Goal: Communication & Community: Answer question/provide support

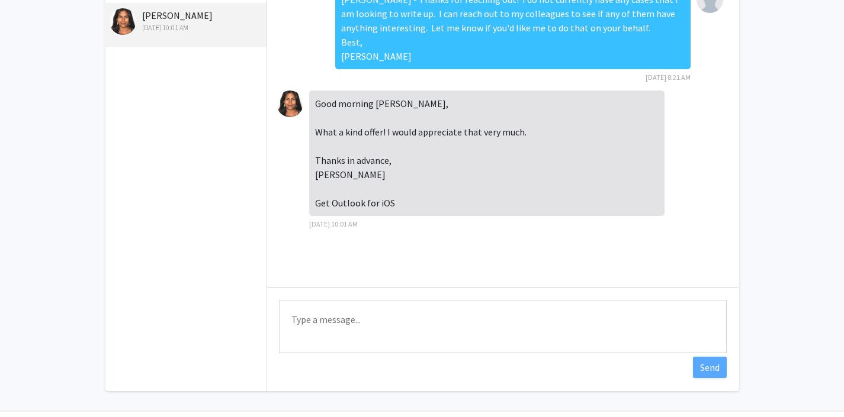
scroll to position [87, 0]
click at [465, 336] on textarea "Type a message" at bounding box center [503, 326] width 448 height 53
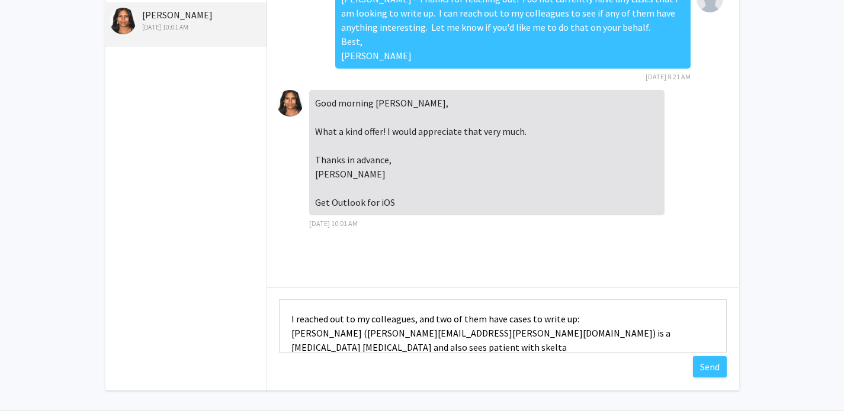
scroll to position [1, 0]
click at [310, 347] on textarea "I reached out to my colleagues, and two of them have cases to write up: [PERSON…" at bounding box center [503, 326] width 448 height 53
click at [467, 348] on textarea "I reached out to my colleagues, and two of them have cases to write up: [PERSON…" at bounding box center [503, 326] width 448 height 53
click at [594, 345] on textarea "I reached out to my colleagues, and two of them have cases to write up: [PERSON…" at bounding box center [503, 326] width 448 height 53
click at [665, 348] on textarea "I reached out to my colleagues, and two of them have cases to write up: [PERSON…" at bounding box center [503, 326] width 448 height 53
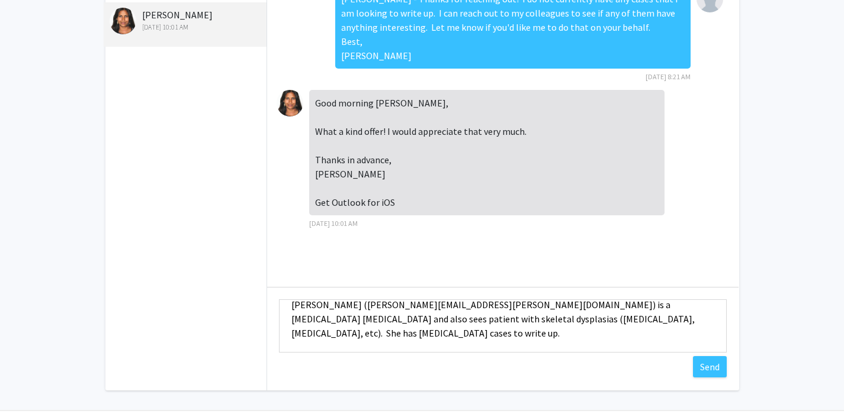
scroll to position [44, 0]
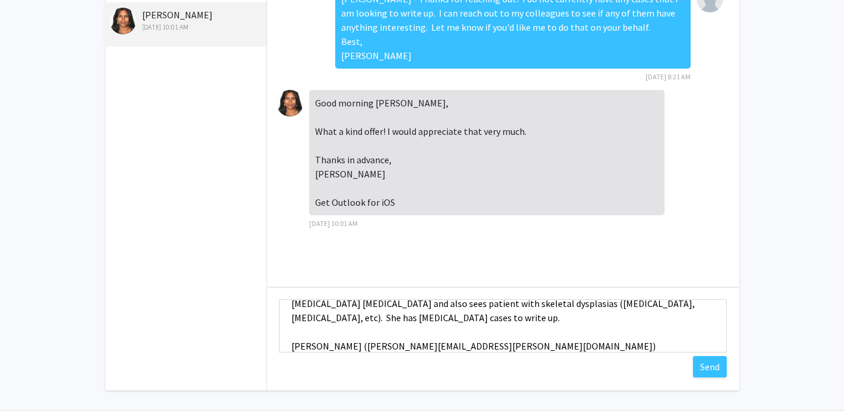
click at [419, 345] on textarea "I reached out to my colleagues, and two of them have cases to write up: [PERSON…" at bounding box center [503, 326] width 448 height 53
click at [514, 351] on textarea "I reached out to my colleagues, and two of them have cases to write up: [PERSON…" at bounding box center [503, 326] width 448 height 53
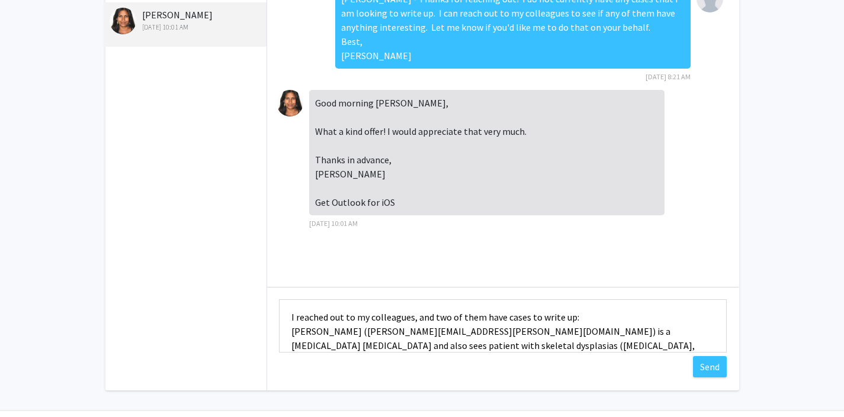
scroll to position [0, 0]
click at [485, 333] on textarea "I reached out to my colleagues, and two of them have cases to write up: [PERSON…" at bounding box center [503, 326] width 448 height 53
click at [524, 332] on textarea "I reached out to my colleagues, and two of them have cases to write up: [PERSON…" at bounding box center [503, 326] width 448 height 53
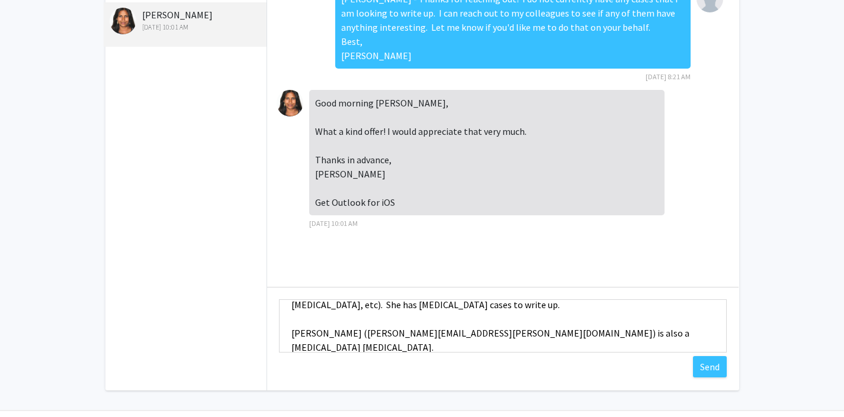
click at [655, 336] on textarea "I reached out to my colleagues, and two of them have cases to write up: [PERSON…" at bounding box center [503, 326] width 448 height 53
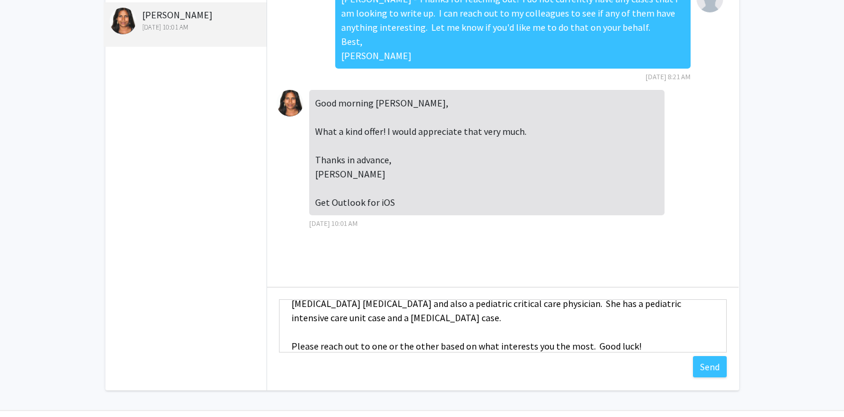
scroll to position [115, 0]
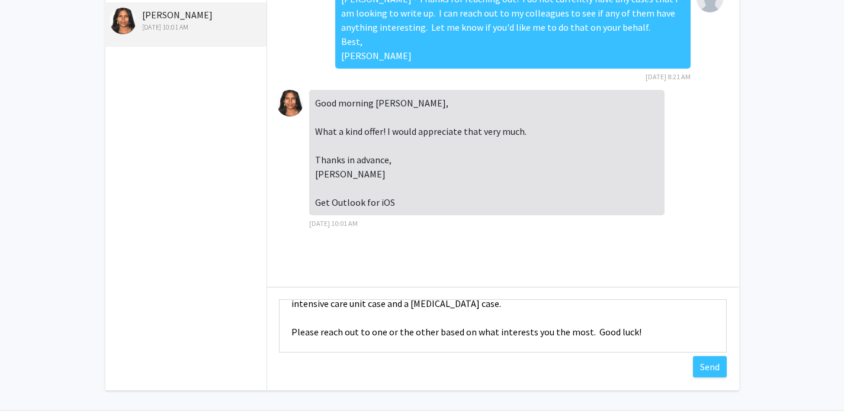
click at [591, 316] on textarea "I reached out to my colleagues, and two of them have cases to write up: [PERSON…" at bounding box center [503, 326] width 448 height 53
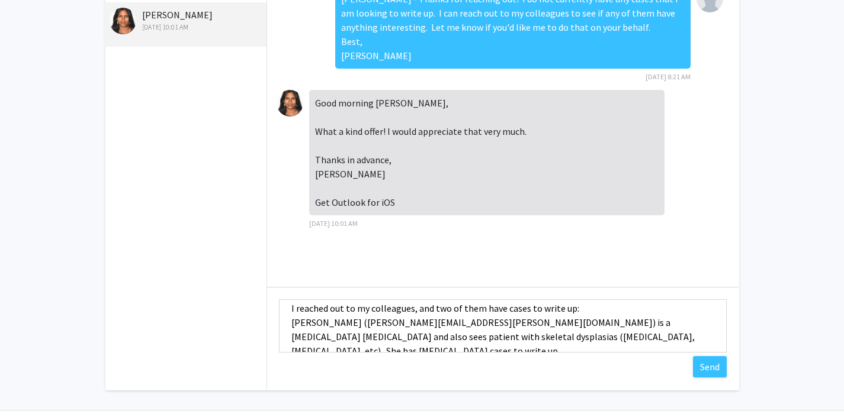
scroll to position [0, 0]
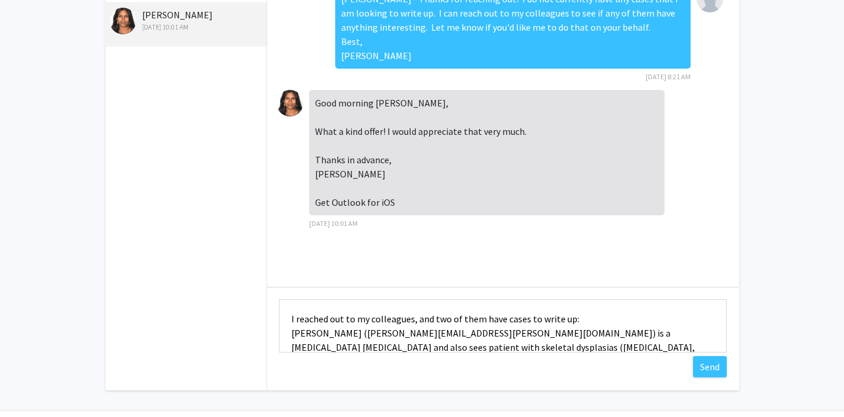
click at [579, 316] on textarea "I reached out to my colleagues, and two of them have cases to write up: [PERSON…" at bounding box center [503, 326] width 448 height 53
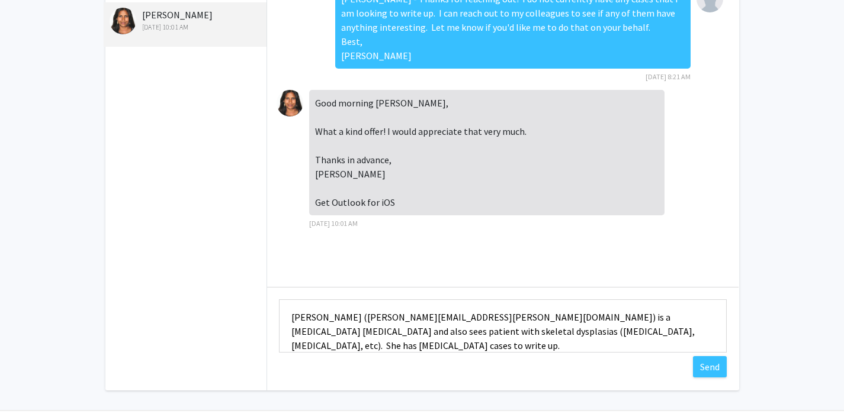
scroll to position [30, 0]
click at [600, 318] on textarea "I reached out to my colleagues, and two of them have cases to write up: [PERSON…" at bounding box center [503, 326] width 448 height 53
click at [538, 330] on textarea "I reached out to my colleagues, and two of them have cases to write up: [PERSON…" at bounding box center [503, 326] width 448 height 53
click at [566, 332] on textarea "I reached out to my colleagues, and two of them have cases to write up: [PERSON…" at bounding box center [503, 326] width 448 height 53
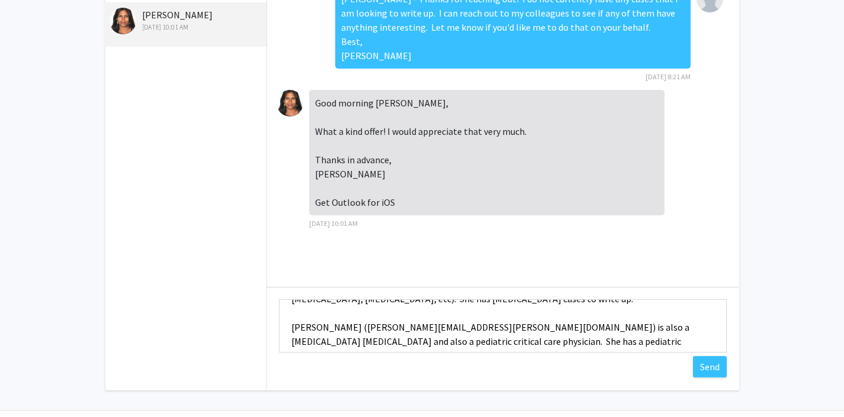
scroll to position [79, 0]
click at [536, 327] on textarea "I reached out to my colleagues, and two of them have cases to write up: [PERSON…" at bounding box center [503, 326] width 448 height 53
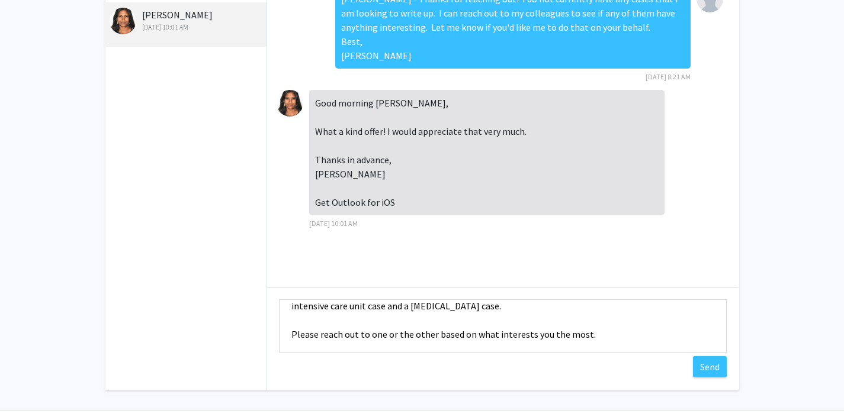
scroll to position [127, 0]
click at [615, 316] on textarea "I reached out to my colleagues, and two of them have cases to write up: [PERSON…" at bounding box center [503, 326] width 448 height 53
drag, startPoint x: 589, startPoint y: 331, endPoint x: 591, endPoint y: 321, distance: 9.9
click at [591, 321] on textarea "I reached out to my colleagues, and two of them have cases to write up: [PERSON…" at bounding box center [503, 326] width 448 height 53
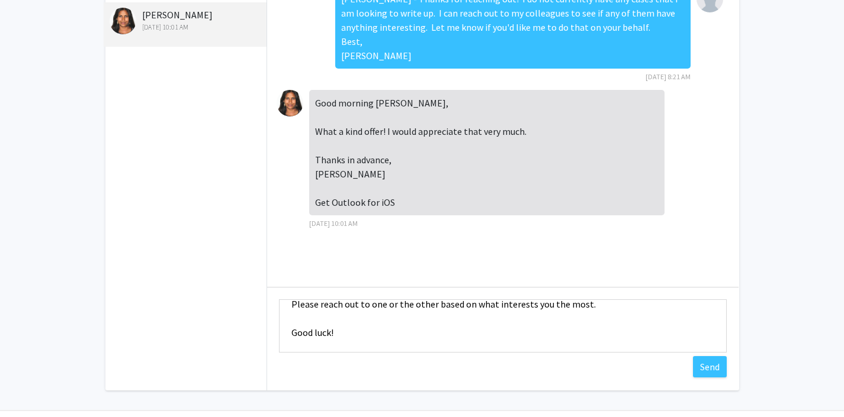
scroll to position [156, 0]
type textarea "I reached out to my colleagues, and two of them have cases to write up: [PERSON…"
click at [715, 365] on button "Send" at bounding box center [710, 366] width 34 height 21
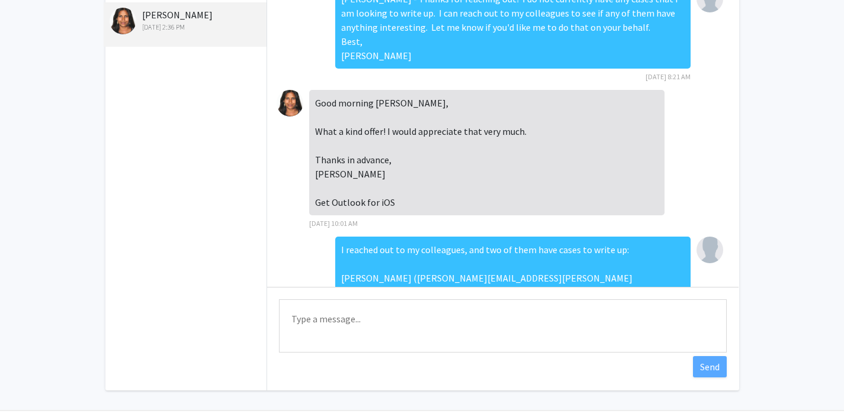
scroll to position [0, 0]
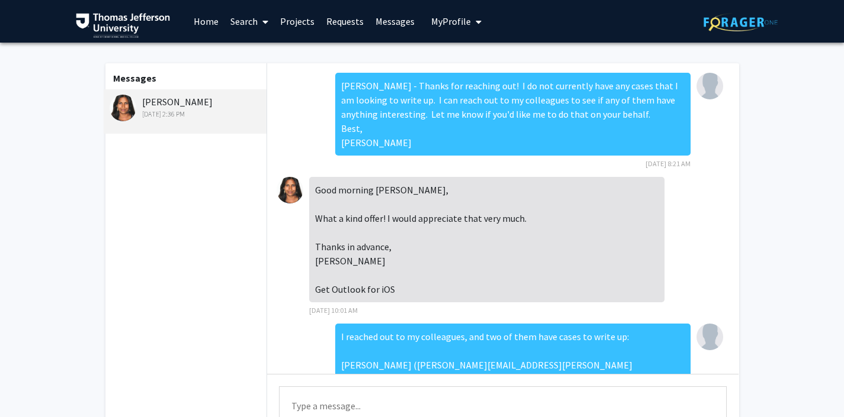
click at [251, 18] on link "Search" at bounding box center [249, 21] width 50 height 41
click at [345, 18] on link "Requests" at bounding box center [344, 21] width 49 height 41
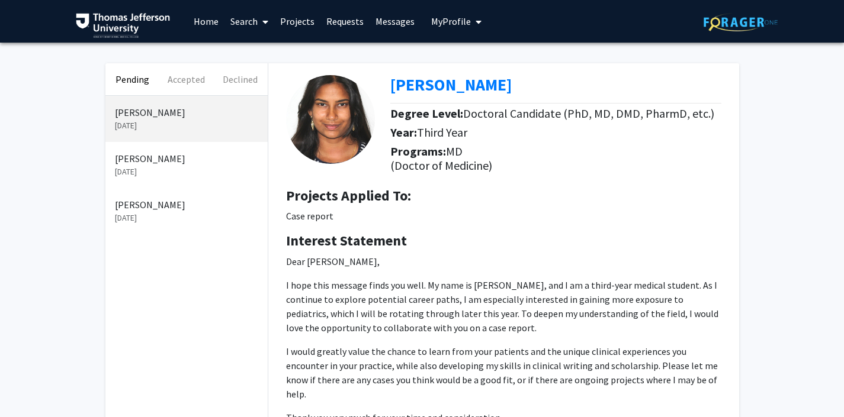
click at [177, 150] on div "[PERSON_NAME] [DATE]" at bounding box center [186, 165] width 162 height 46
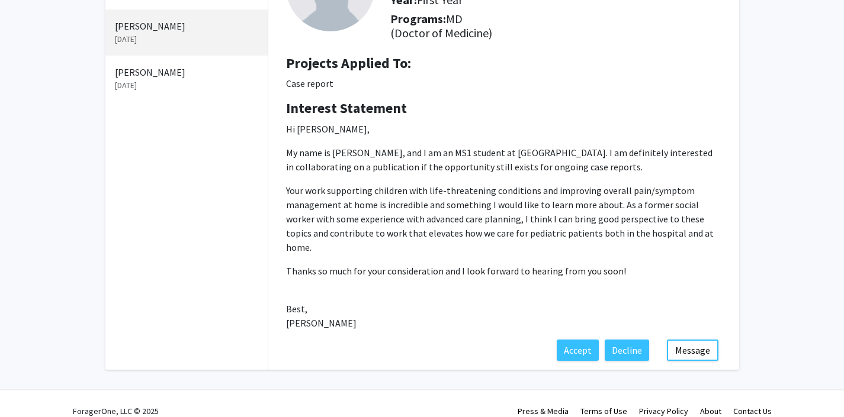
scroll to position [133, 0]
click at [693, 339] on button "Message" at bounding box center [693, 349] width 52 height 21
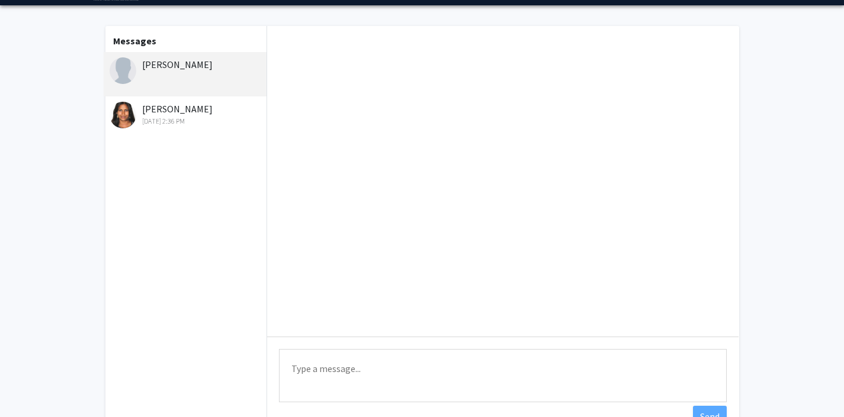
scroll to position [42, 0]
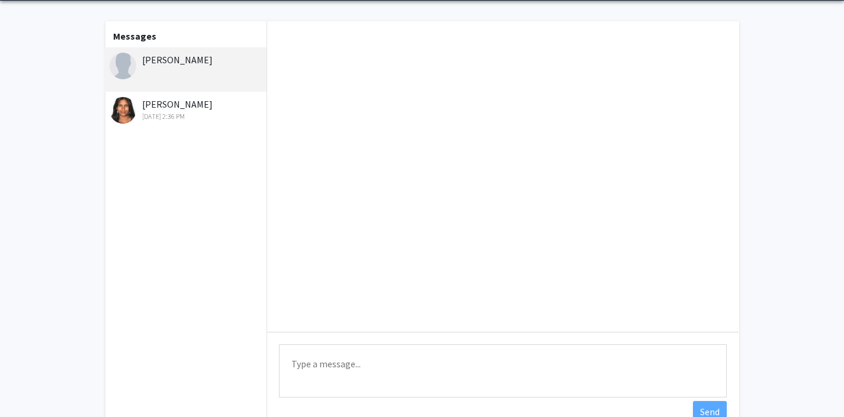
click at [380, 361] on textarea "Type a message" at bounding box center [503, 371] width 448 height 53
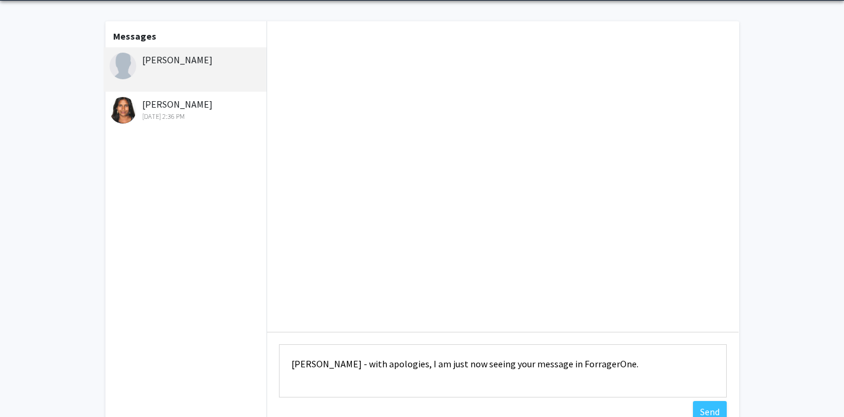
click at [538, 366] on textarea "[PERSON_NAME] - with apologies, I am just now seeing your message in ForragerOn…" at bounding box center [503, 371] width 448 height 53
click at [610, 365] on textarea "[PERSON_NAME] - with apologies, I am just now seeing your message in [GEOGRAPHI…" at bounding box center [503, 371] width 448 height 53
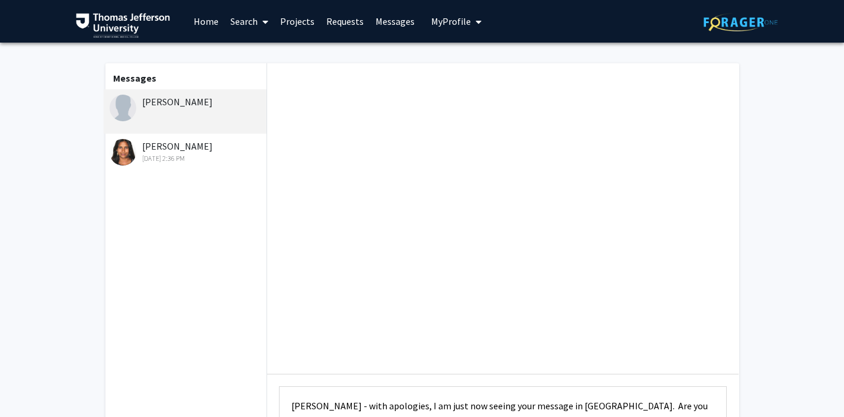
scroll to position [56, 0]
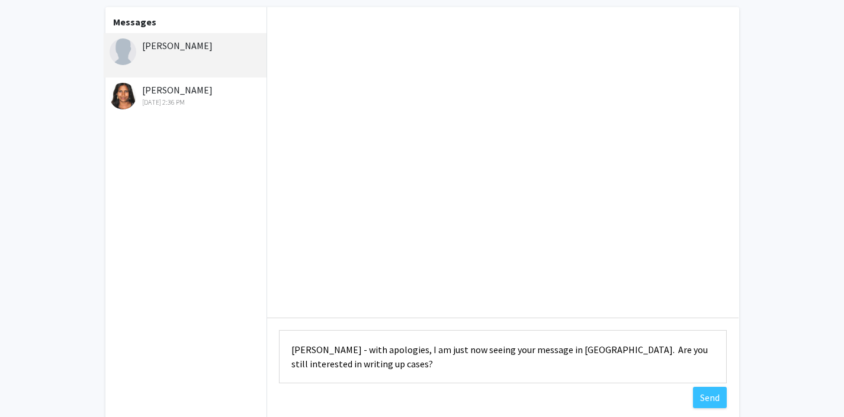
drag, startPoint x: 339, startPoint y: 362, endPoint x: 266, endPoint y: 334, distance: 77.6
click at [266, 334] on div "Messages [PERSON_NAME] [PERSON_NAME] [DATE] 2:36 PM Type a message [PERSON_NAME…" at bounding box center [422, 214] width 655 height 414
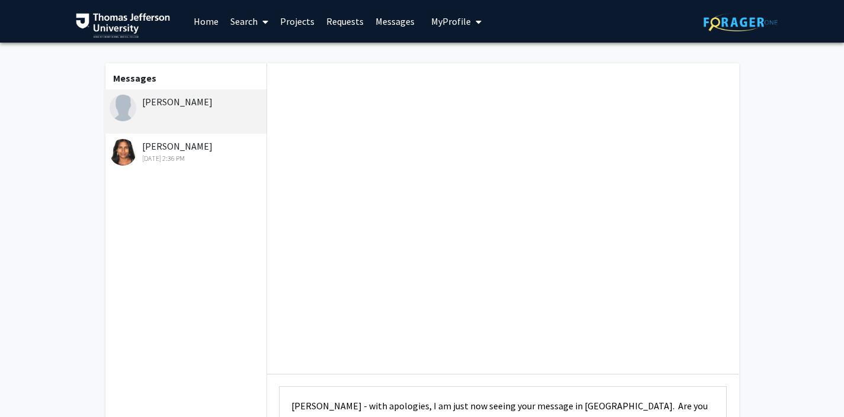
type textarea "[PERSON_NAME] - with apologies, I am just now seeing your message in [GEOGRAPHI…"
click at [336, 20] on link "Requests" at bounding box center [344, 21] width 49 height 41
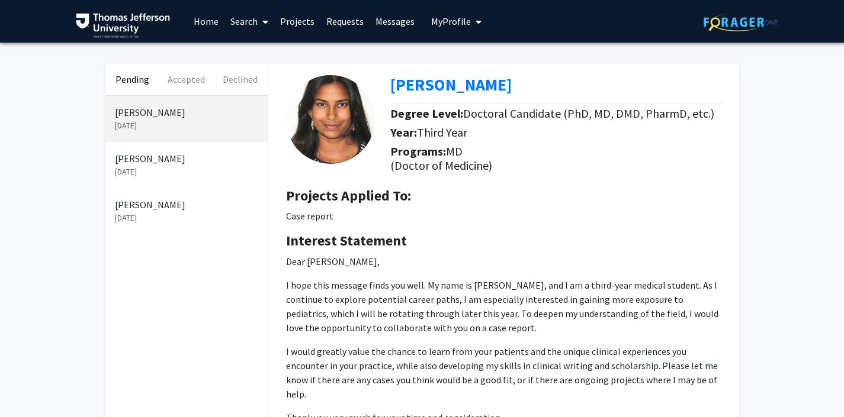
click at [164, 164] on p "[PERSON_NAME]" at bounding box center [186, 159] width 143 height 14
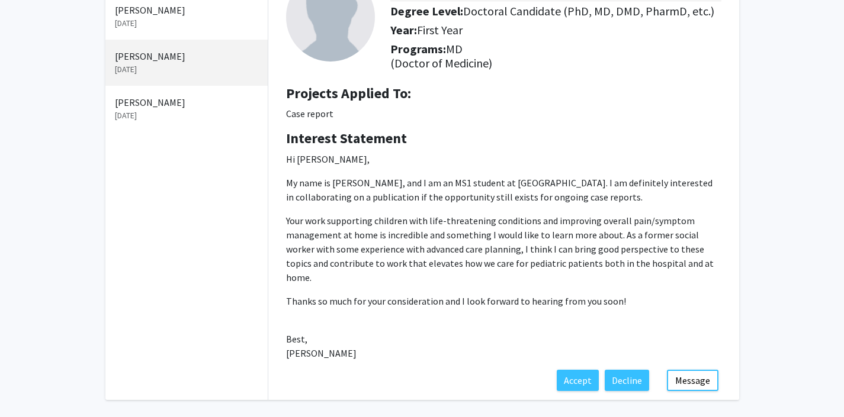
scroll to position [133, 0]
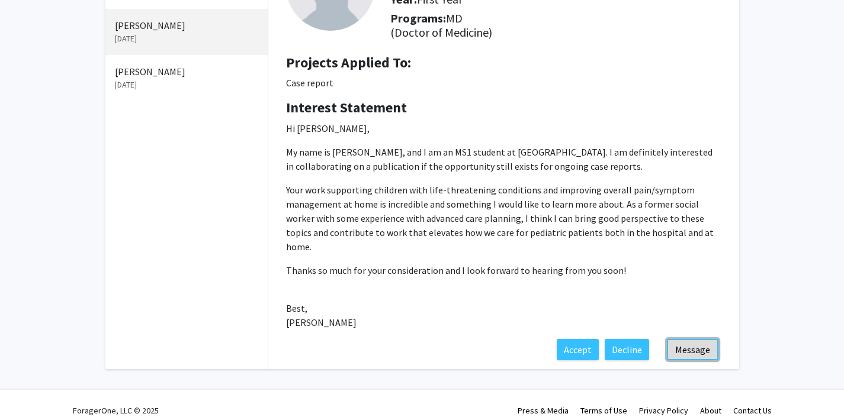
click at [691, 339] on button "Message" at bounding box center [693, 349] width 52 height 21
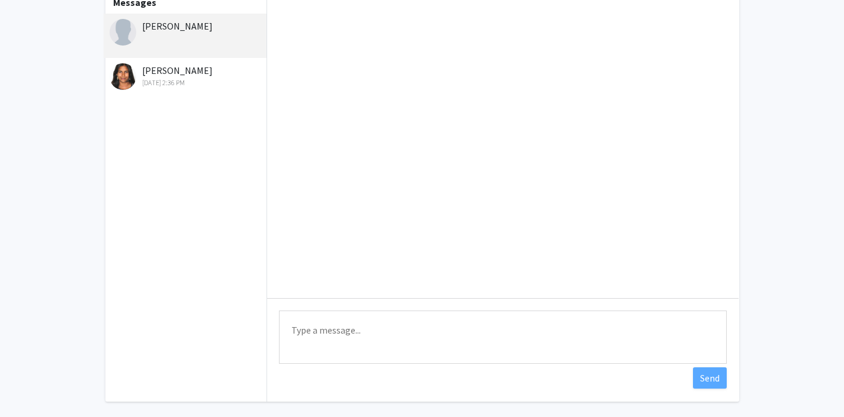
scroll to position [82, 0]
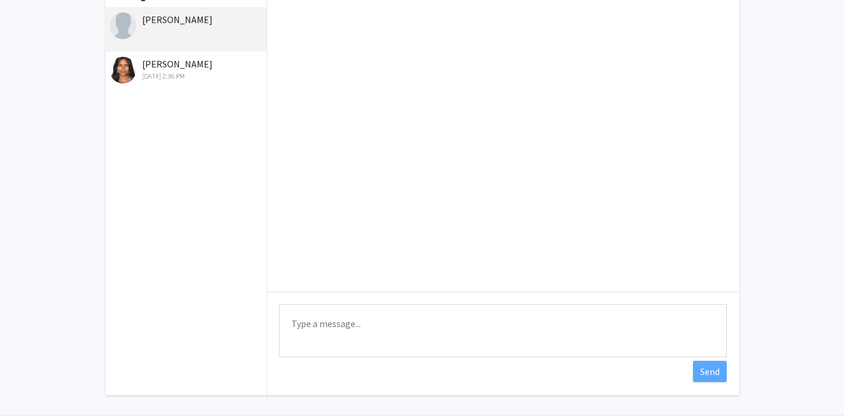
click at [409, 326] on textarea "Type a message" at bounding box center [503, 330] width 448 height 53
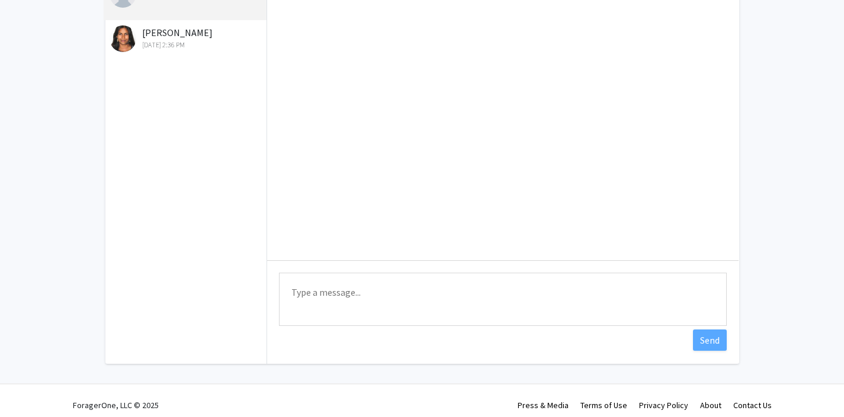
paste textarea "[PERSON_NAME] - with apologies, I am just now seeing your message in [GEOGRAPHI…"
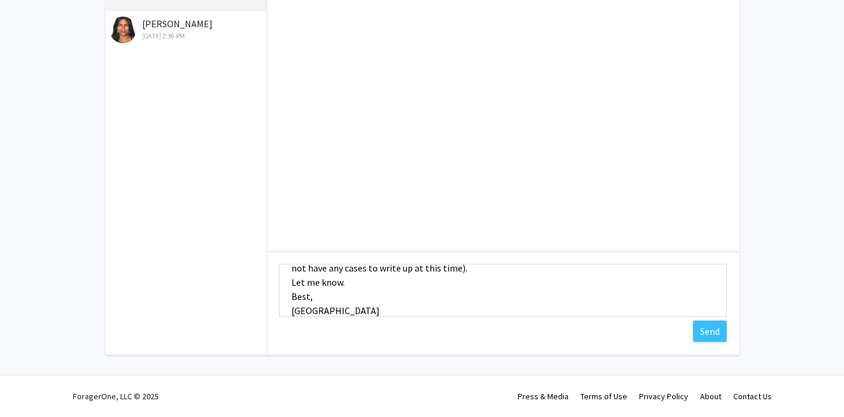
scroll to position [0, 0]
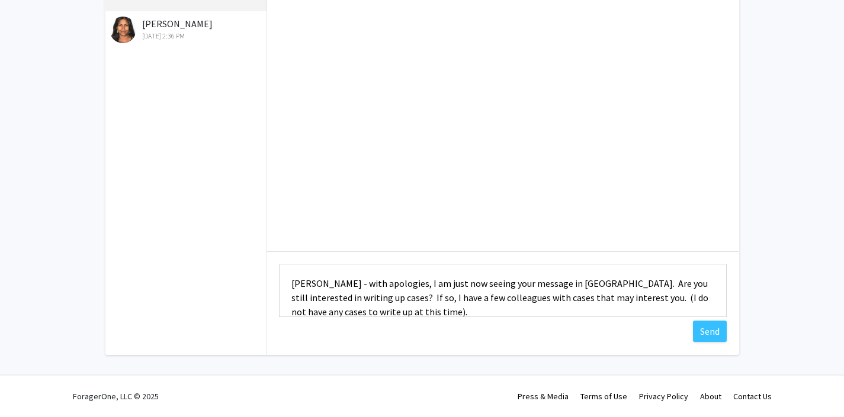
drag, startPoint x: 394, startPoint y: 315, endPoint x: 317, endPoint y: 284, distance: 83.1
click at [317, 284] on textarea "[PERSON_NAME] - with apologies, I am just now seeing your message in [GEOGRAPHI…" at bounding box center [503, 290] width 448 height 53
click at [388, 303] on textarea "[PERSON_NAME] - with apologies, I am just now seeing your message in [GEOGRAPHI…" at bounding box center [503, 290] width 448 height 53
type textarea "[PERSON_NAME] - with apologies, I am just now seeing your message in [GEOGRAPHI…"
click at [706, 335] on button "Send" at bounding box center [710, 331] width 34 height 21
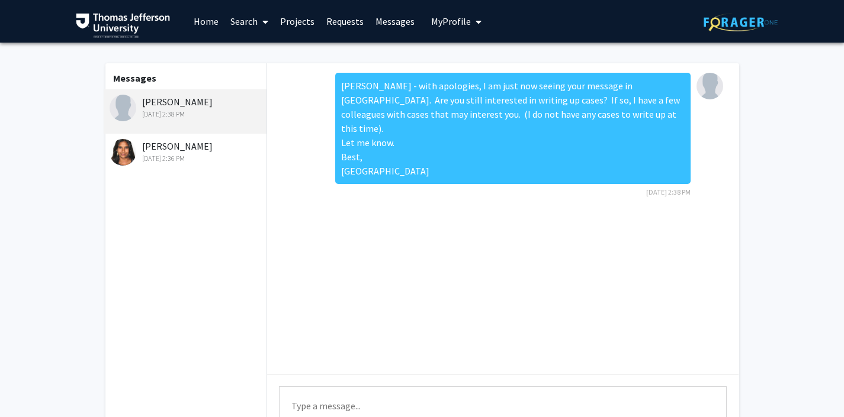
click at [345, 25] on link "Requests" at bounding box center [344, 21] width 49 height 41
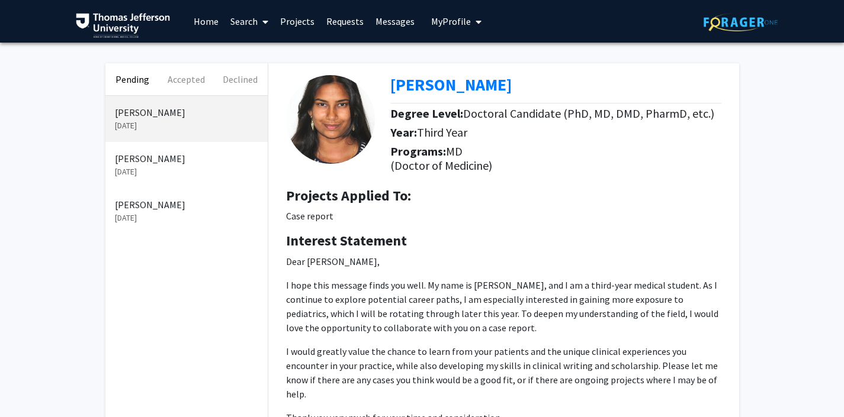
click at [146, 200] on p "[PERSON_NAME]" at bounding box center [186, 205] width 143 height 14
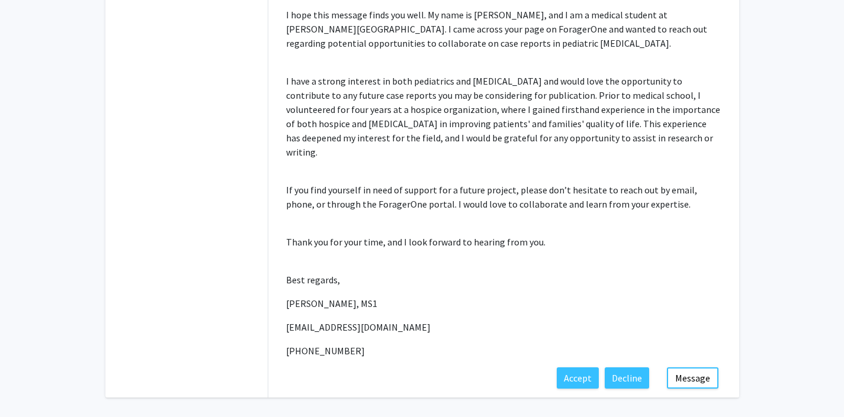
scroll to position [286, 0]
click at [691, 366] on button "Message" at bounding box center [693, 376] width 52 height 21
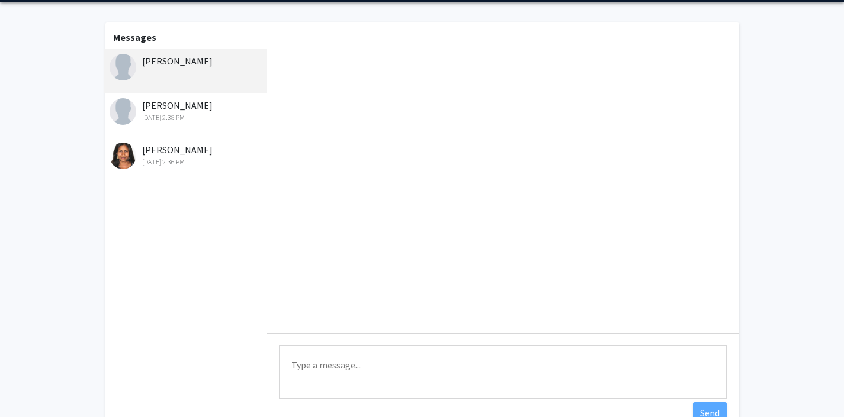
scroll to position [52, 0]
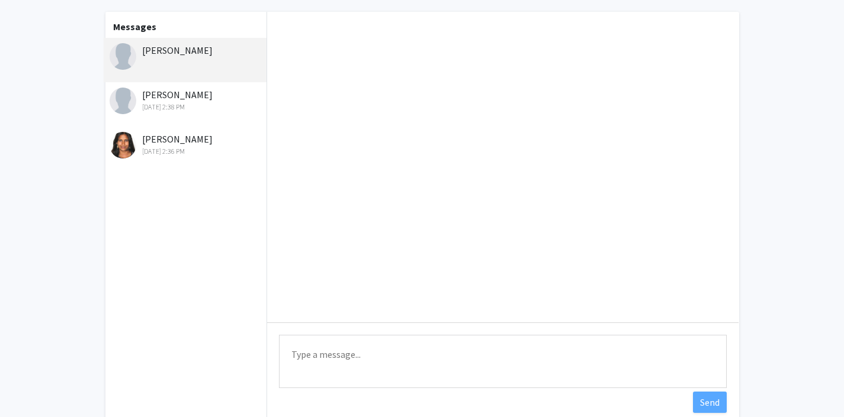
click at [327, 340] on textarea "Type a message" at bounding box center [503, 361] width 448 height 53
paste textarea "with apologies, I am just now seeing your message in [GEOGRAPHIC_DATA]. Are you…"
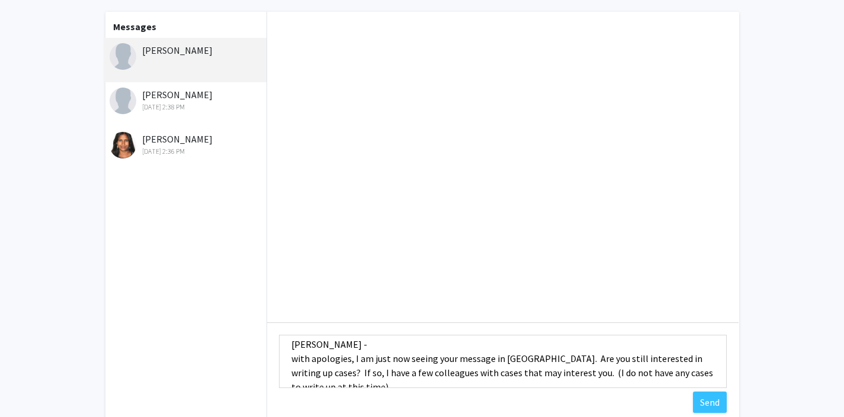
scroll to position [0, 0]
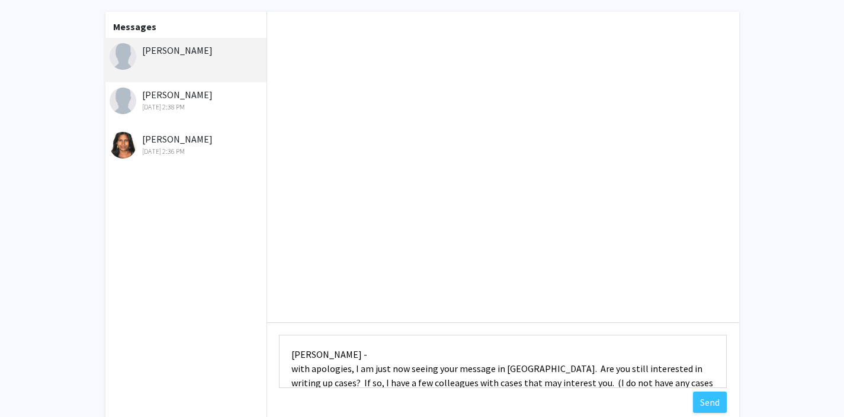
click at [293, 369] on textarea "[PERSON_NAME] - with apologies, I am just now seeing your message in [GEOGRAPHI…" at bounding box center [503, 361] width 448 height 53
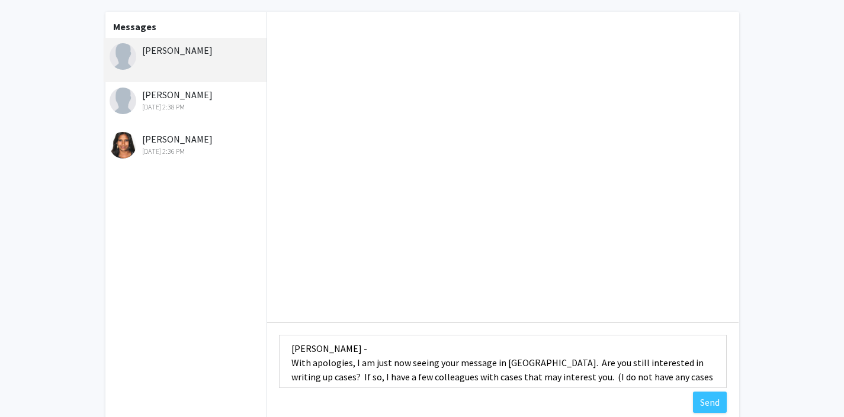
scroll to position [9, 0]
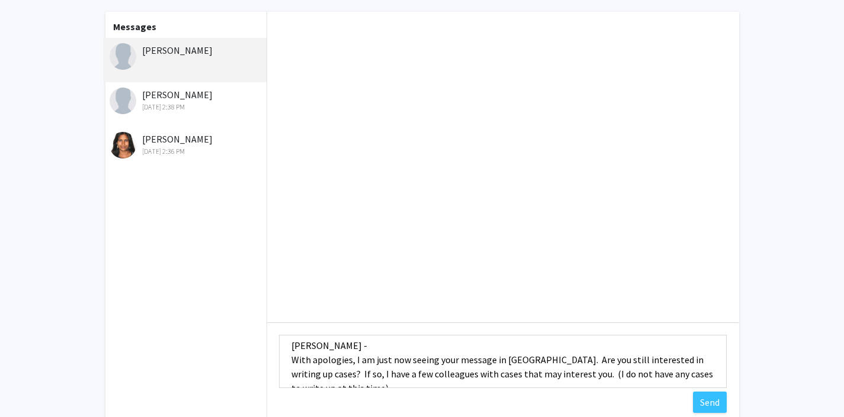
click at [491, 363] on textarea "[PERSON_NAME] - With apologies, I am just now seeing your message in [GEOGRAPHI…" at bounding box center [503, 361] width 448 height 53
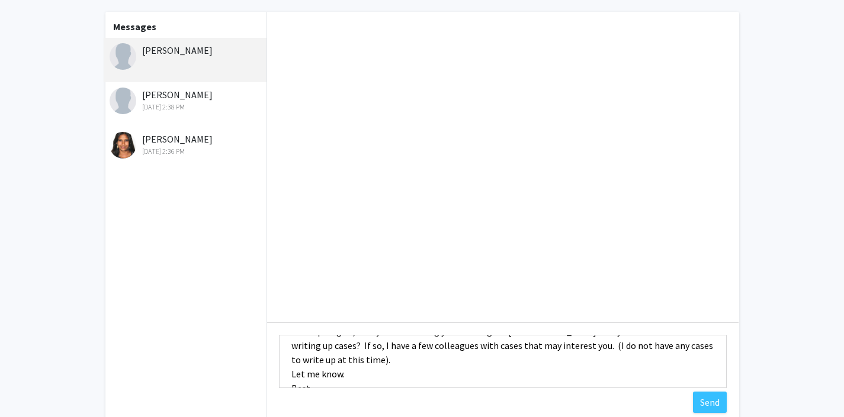
scroll to position [37, 0]
type textarea "[PERSON_NAME] - With apologies, I am just now seeing your message in [GEOGRAPHI…"
click at [720, 401] on button "Send" at bounding box center [710, 402] width 34 height 21
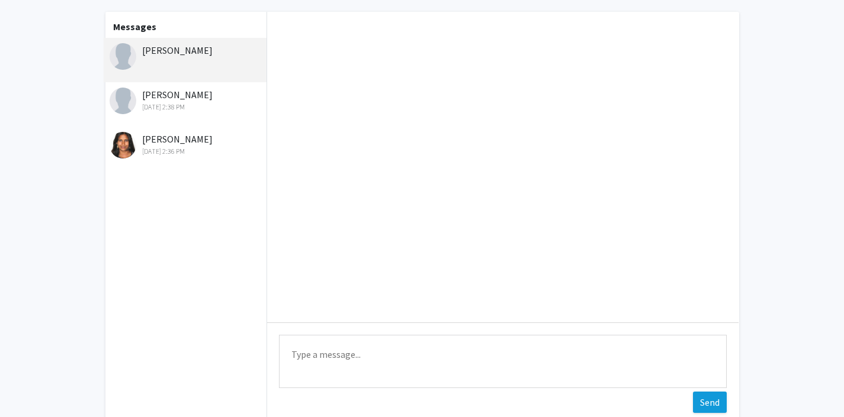
scroll to position [0, 0]
